Goal: Task Accomplishment & Management: Manage account settings

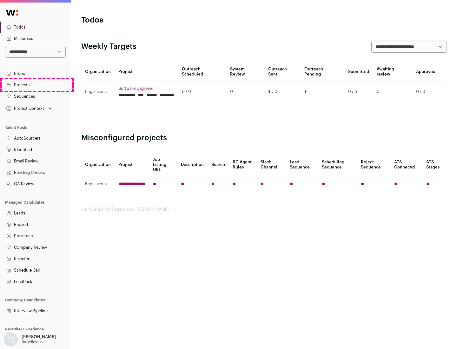
click at [35, 85] on link "Projects" at bounding box center [35, 84] width 71 height 11
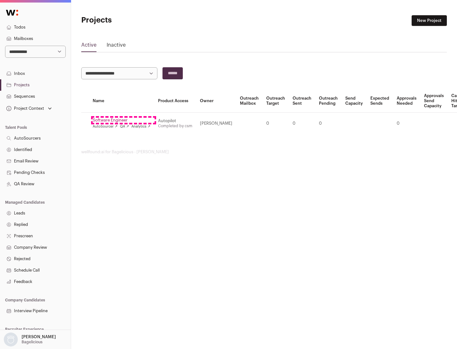
click at [123, 120] on link "Software Engineer" at bounding box center [122, 120] width 58 height 5
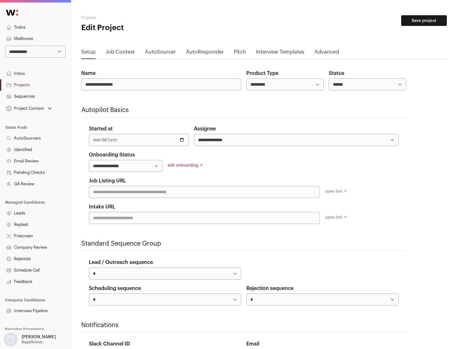
click at [424, 21] on button "Save project" at bounding box center [424, 20] width 46 height 11
